Goal: Transaction & Acquisition: Purchase product/service

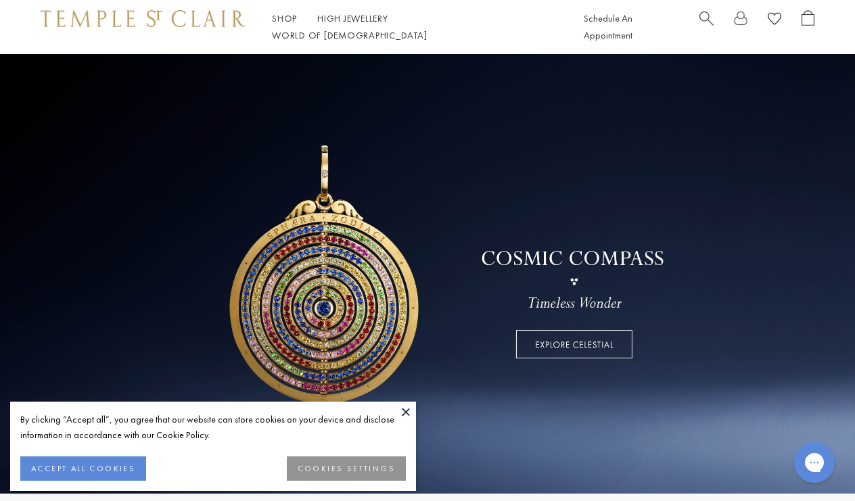
click at [288, 24] on link "Shop Shop" at bounding box center [284, 18] width 25 height 12
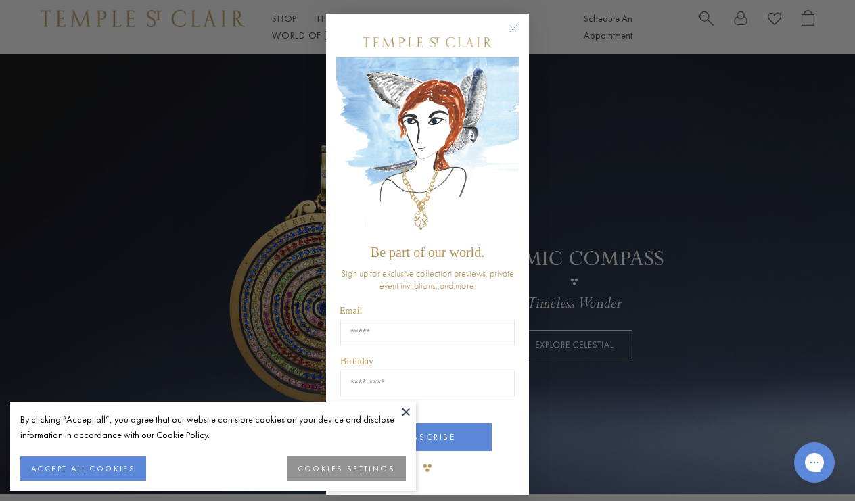
click at [512, 24] on circle "Close dialog" at bounding box center [513, 29] width 16 height 16
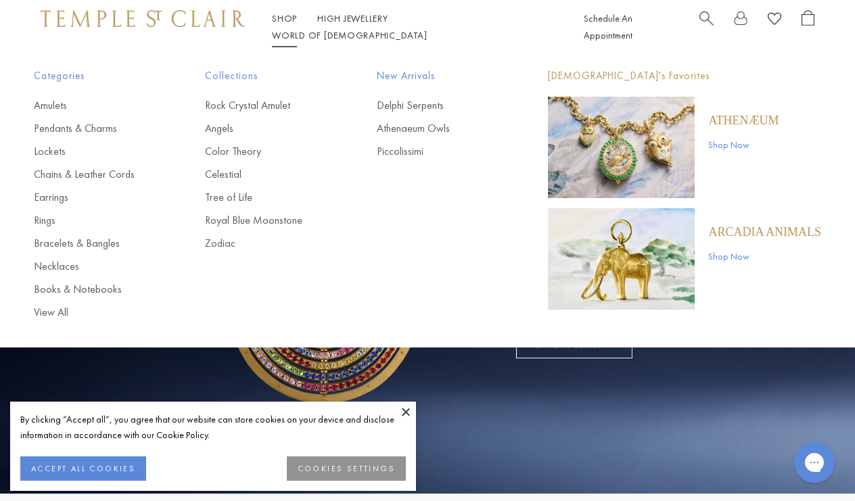
click at [281, 24] on link "Shop Shop" at bounding box center [284, 18] width 25 height 12
click at [94, 128] on link "Pendants & Charms" at bounding box center [92, 128] width 117 height 15
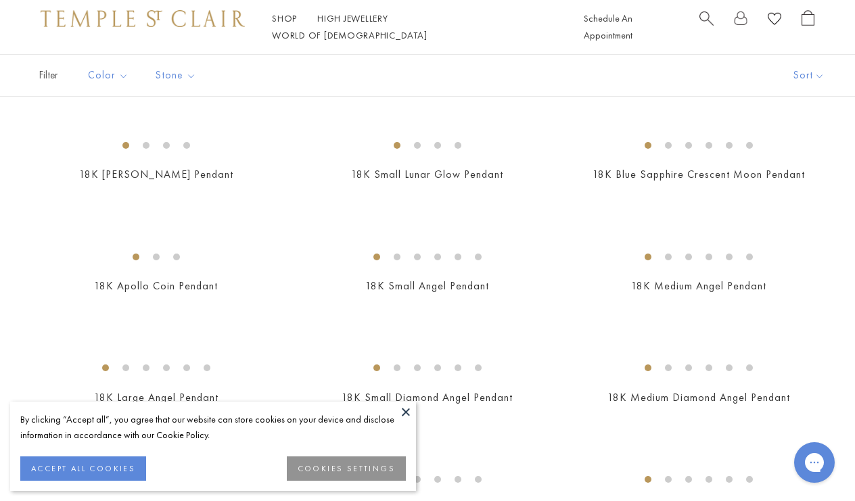
scroll to position [427, 0]
click at [402, 407] on button at bounding box center [406, 412] width 20 height 20
click at [407, 408] on button at bounding box center [406, 412] width 20 height 20
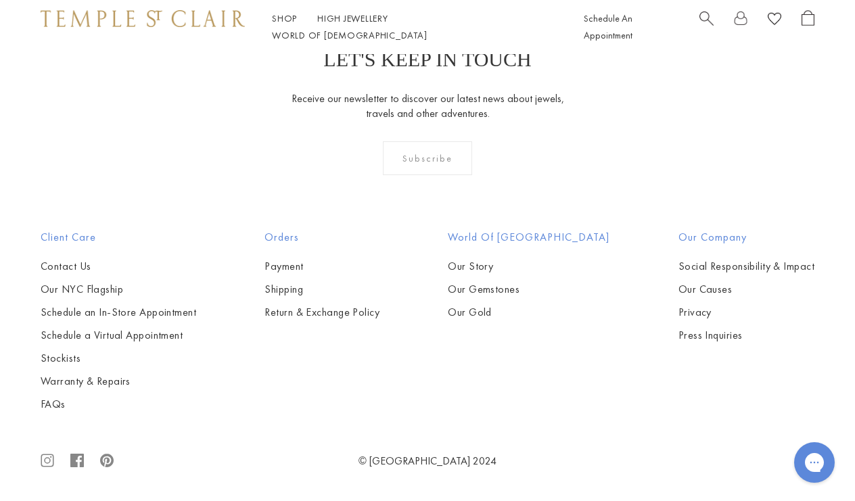
scroll to position [6594, 0]
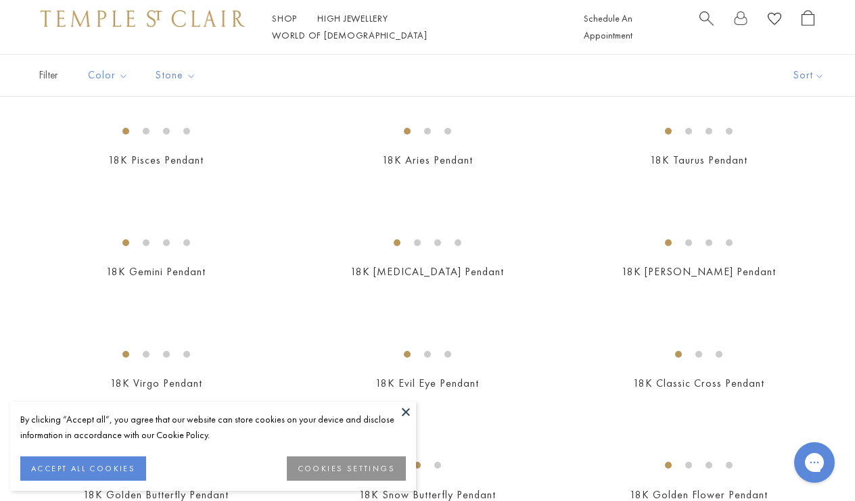
click at [404, 408] on button at bounding box center [406, 412] width 20 height 20
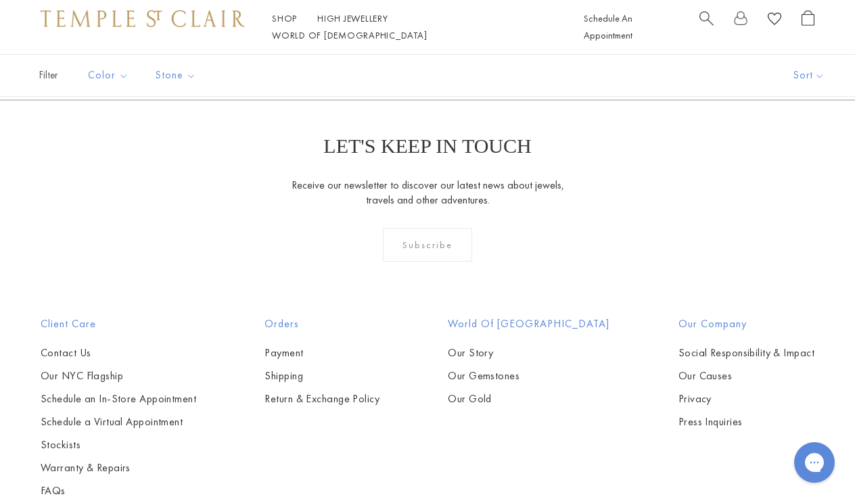
scroll to position [2040, 0]
click at [0, 0] on img at bounding box center [0, 0] width 0 height 0
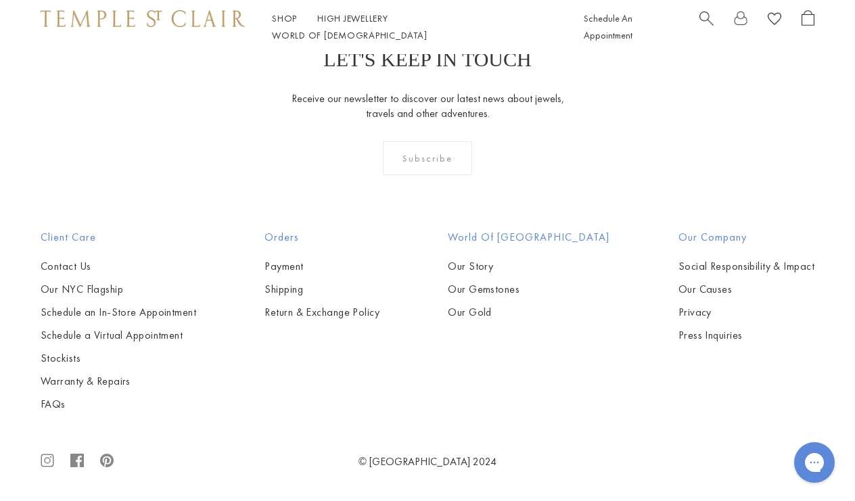
scroll to position [5252, 0]
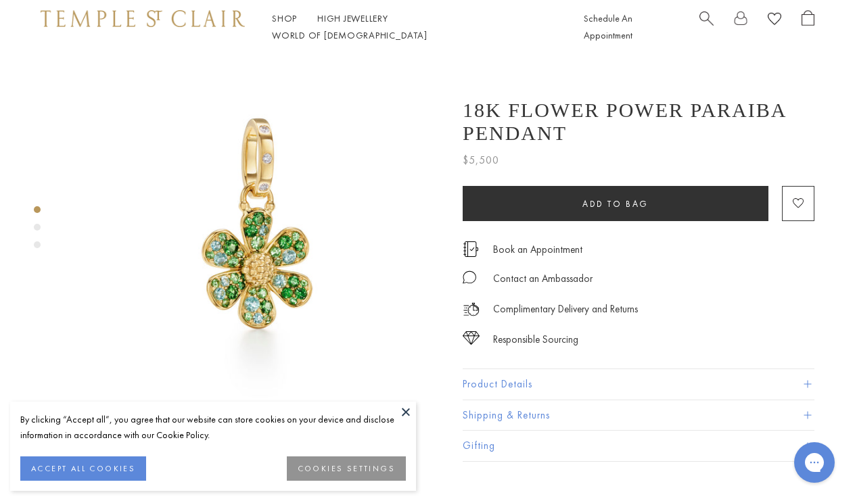
click at [408, 410] on button at bounding box center [406, 412] width 20 height 20
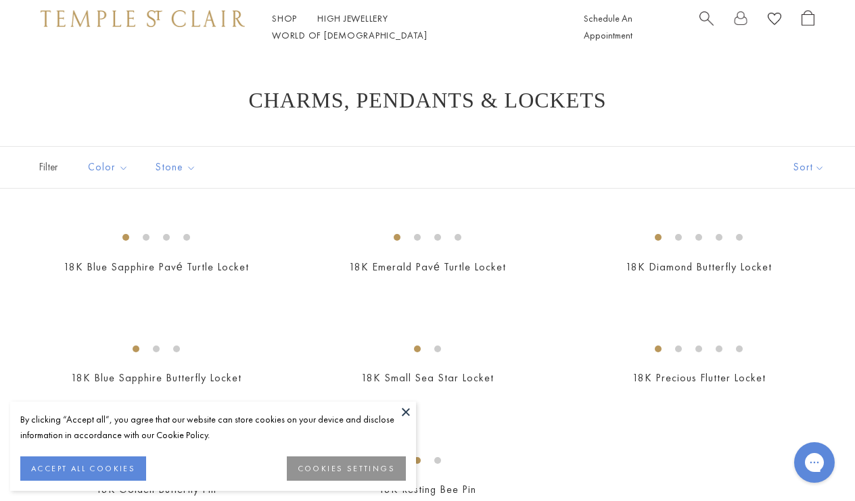
scroll to position [86, 0]
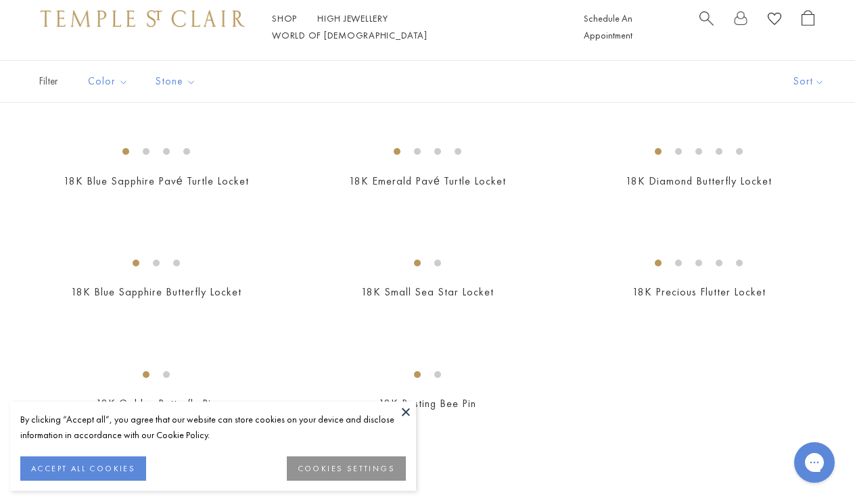
click at [405, 404] on button at bounding box center [406, 412] width 20 height 20
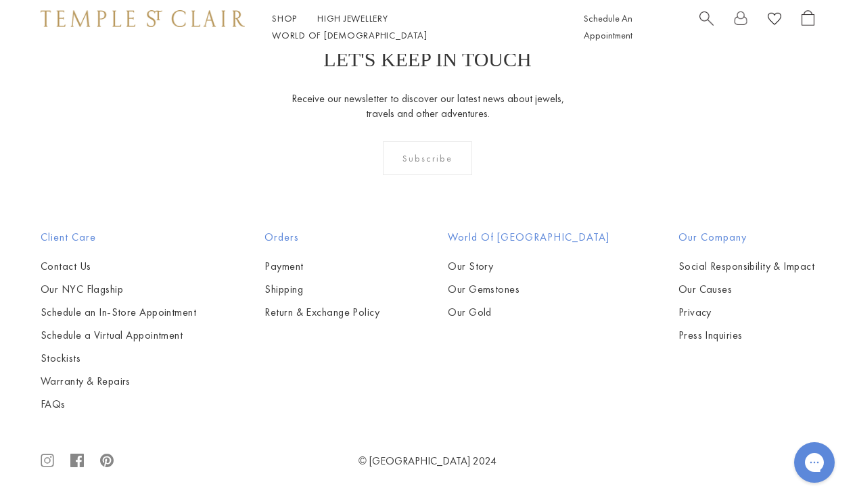
scroll to position [1032, 0]
